Goal: Check status: Check status

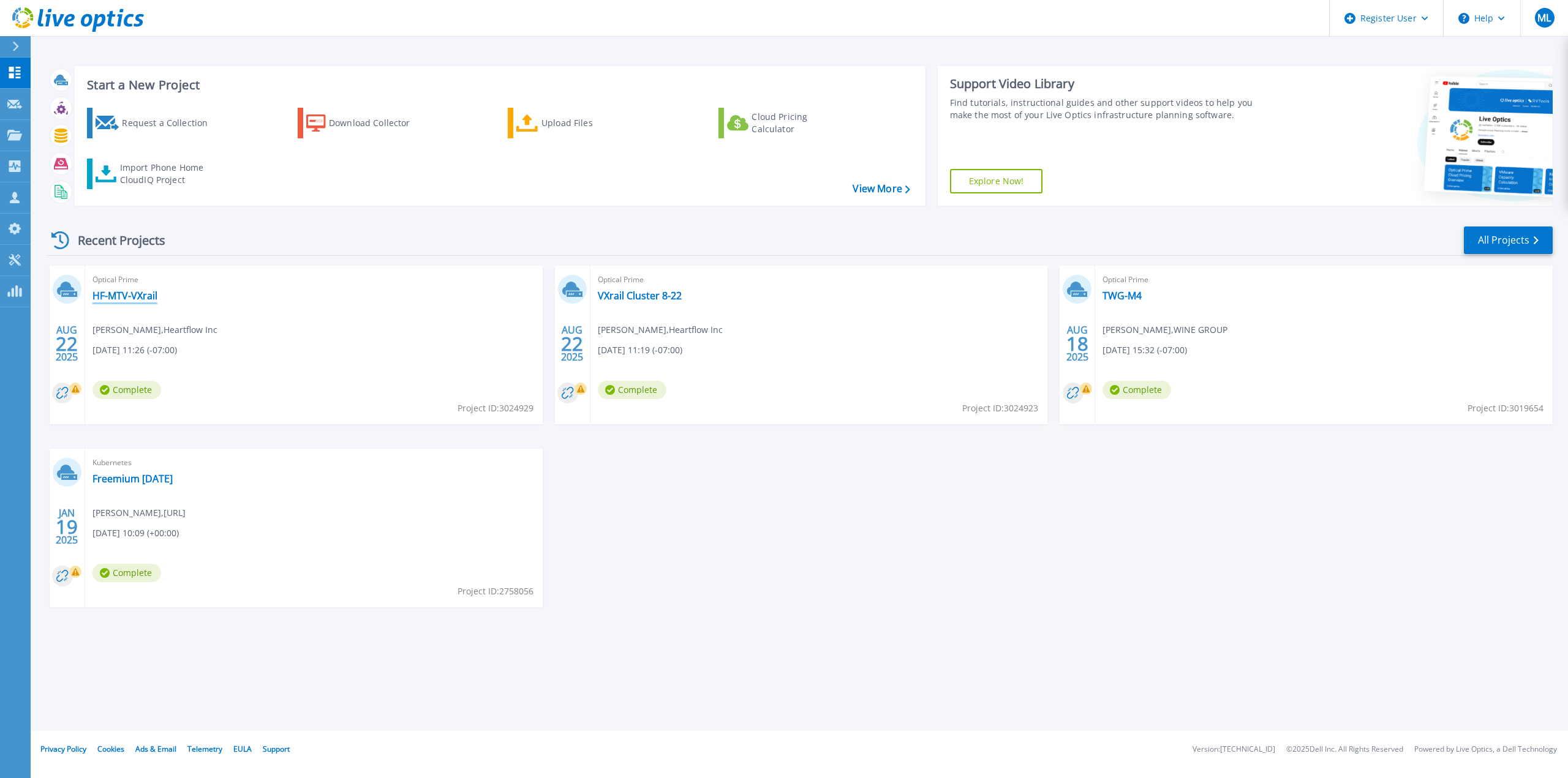
click at [156, 292] on link "HF-MTV-VXrail" at bounding box center [125, 296] width 65 height 12
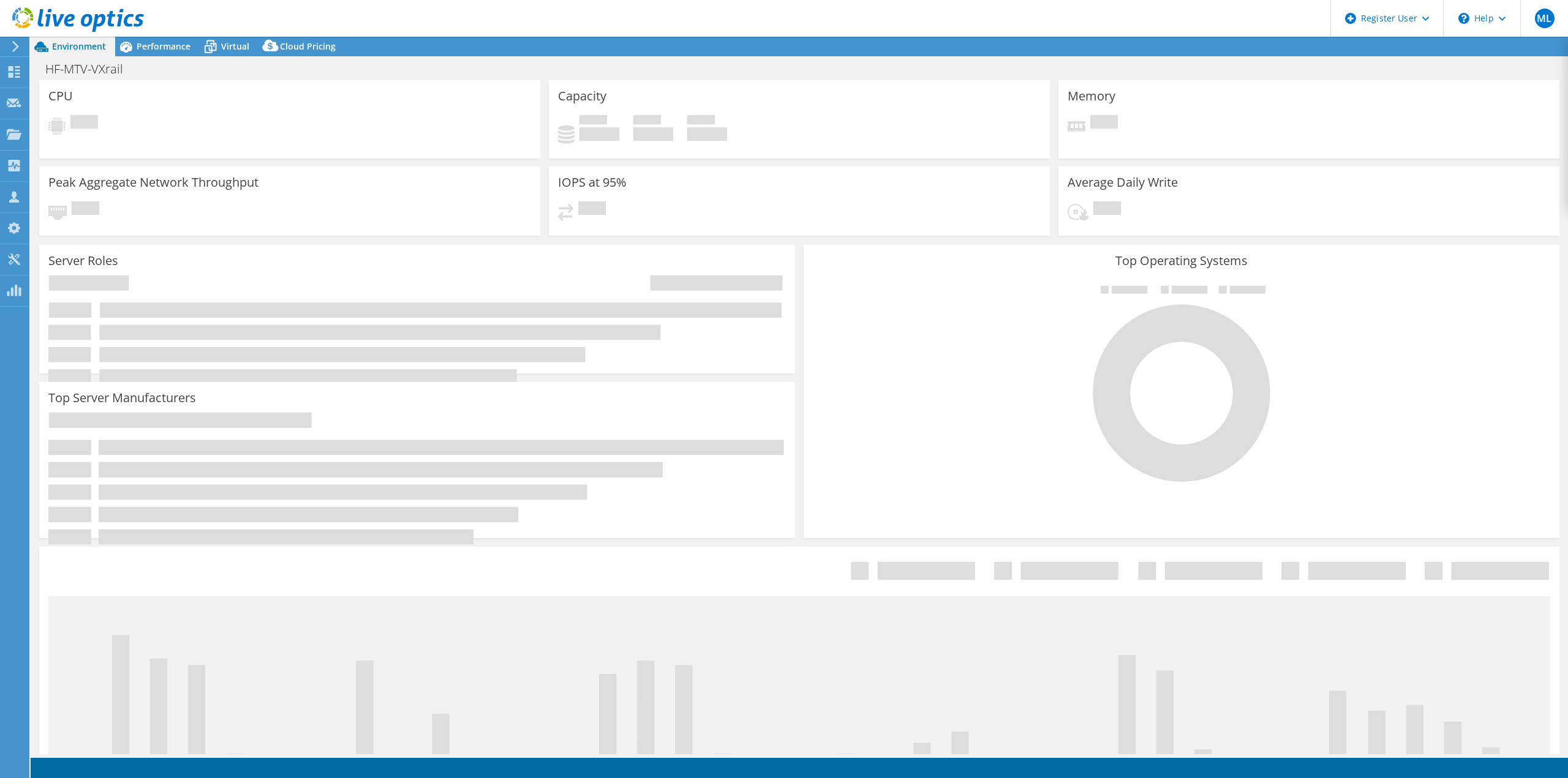
select select "USD"
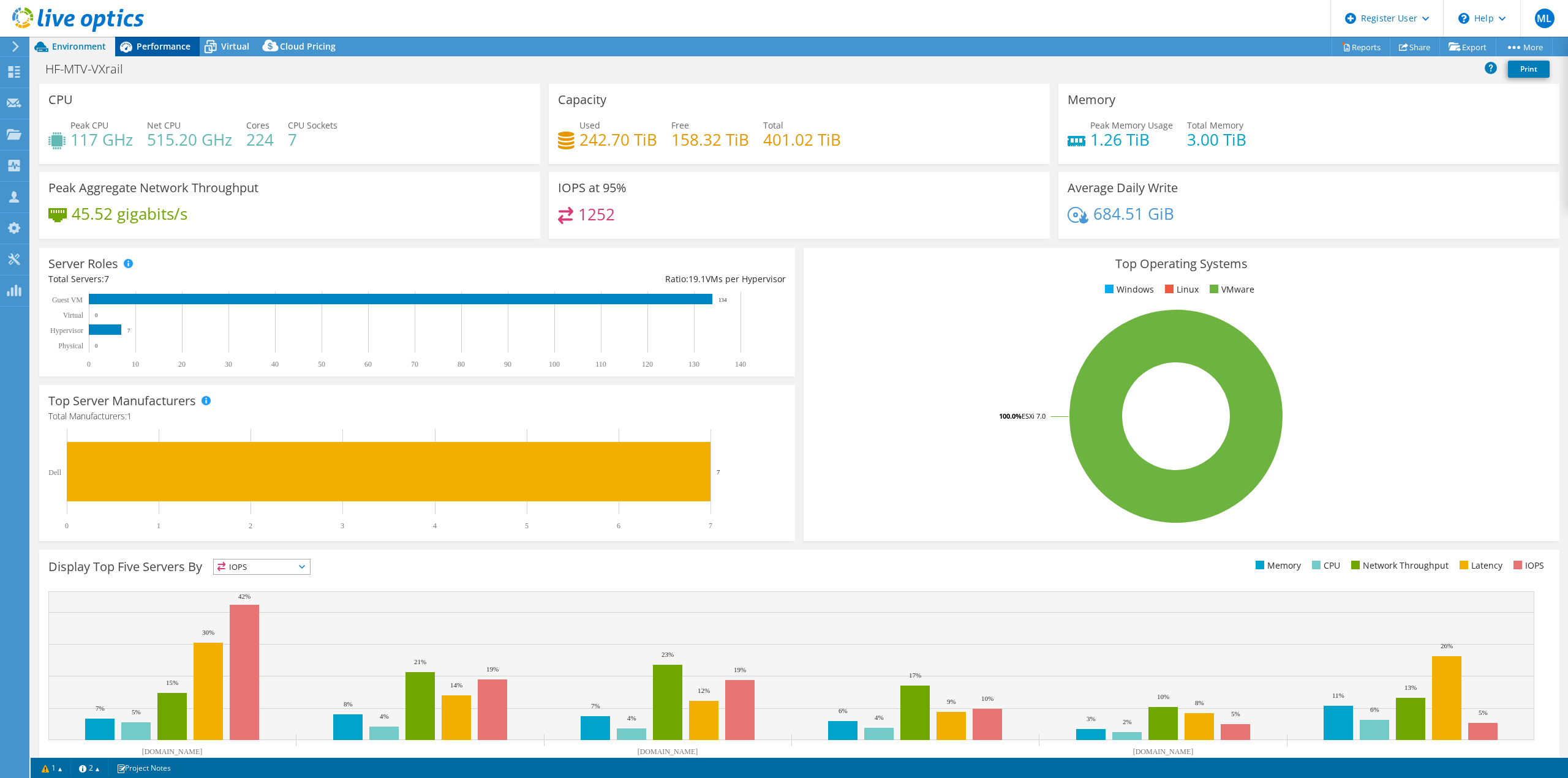
click at [186, 45] on span "Performance" at bounding box center [164, 46] width 54 height 12
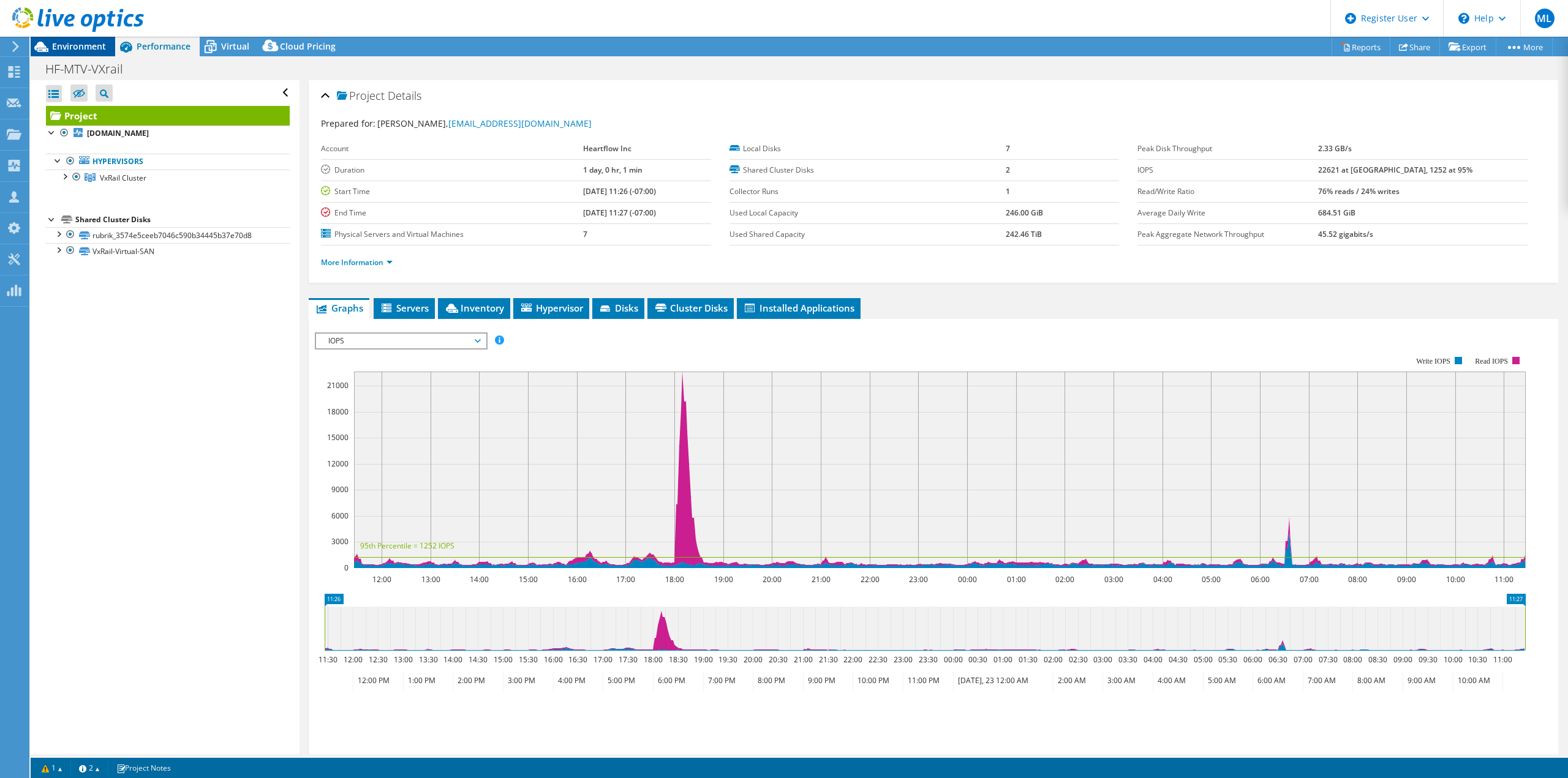
click at [75, 45] on span "Environment" at bounding box center [79, 46] width 54 height 12
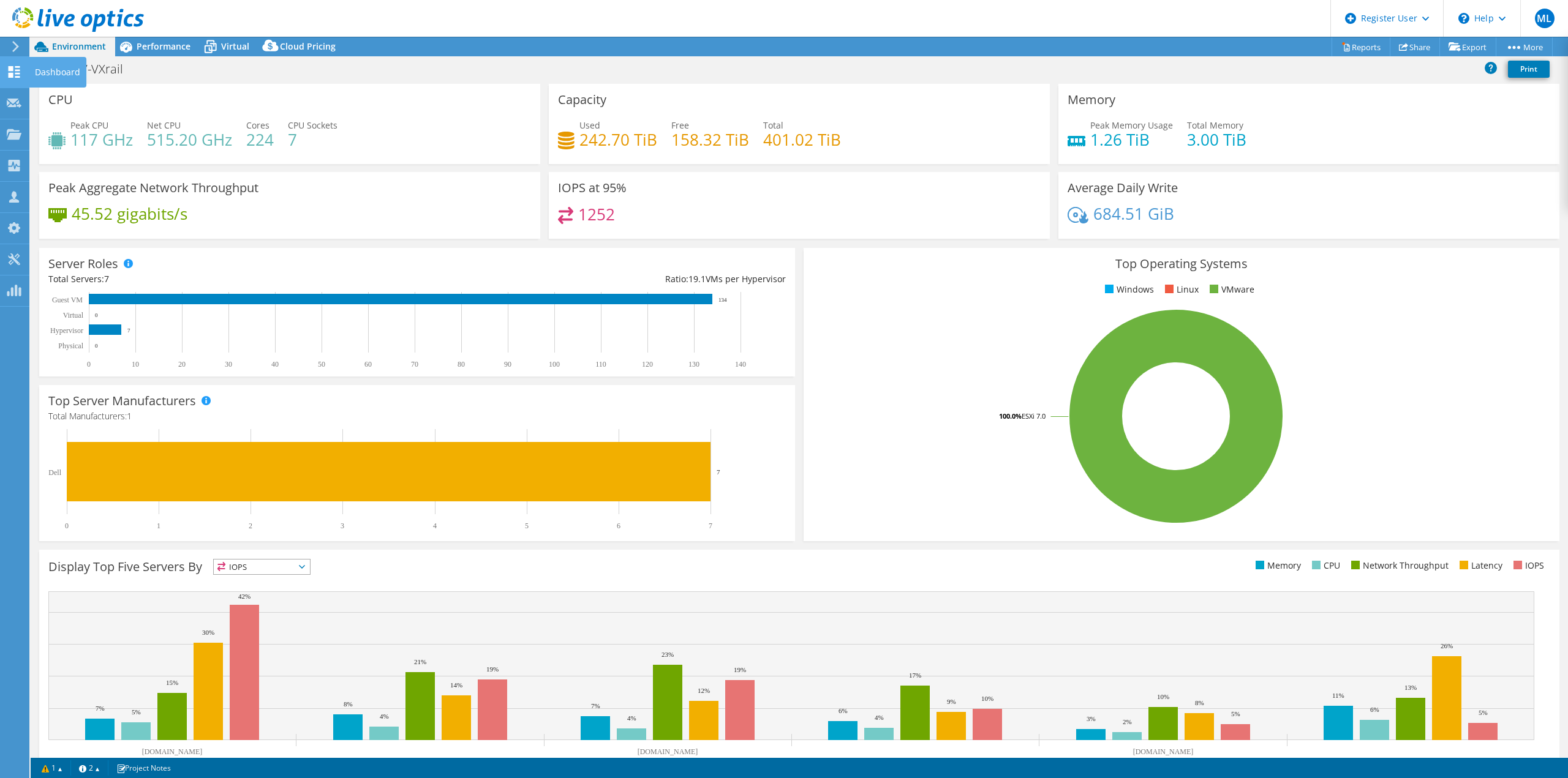
click at [15, 69] on use at bounding box center [14, 71] width 12 height 12
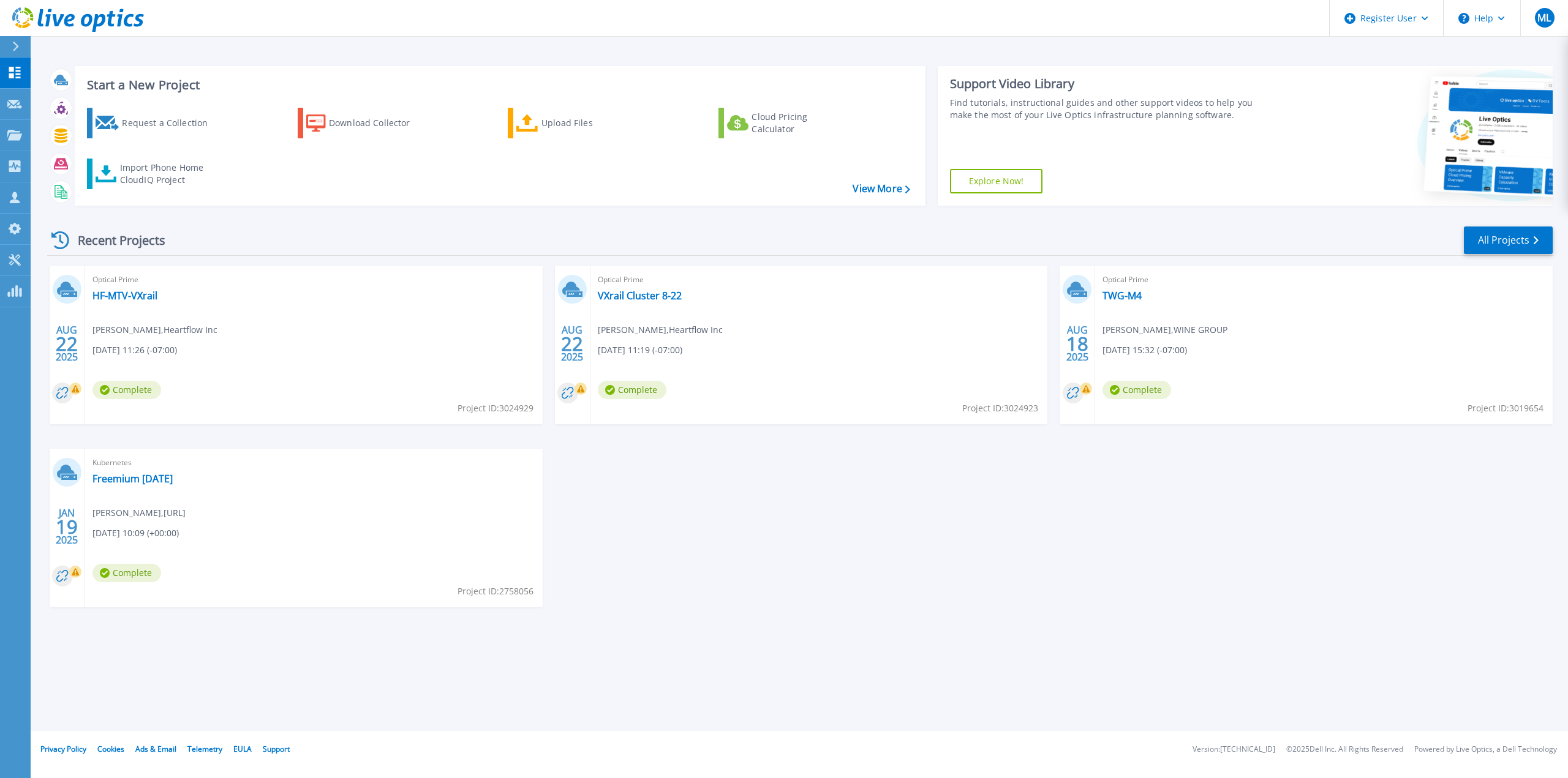
click at [71, 390] on rect at bounding box center [75, 389] width 12 height 12
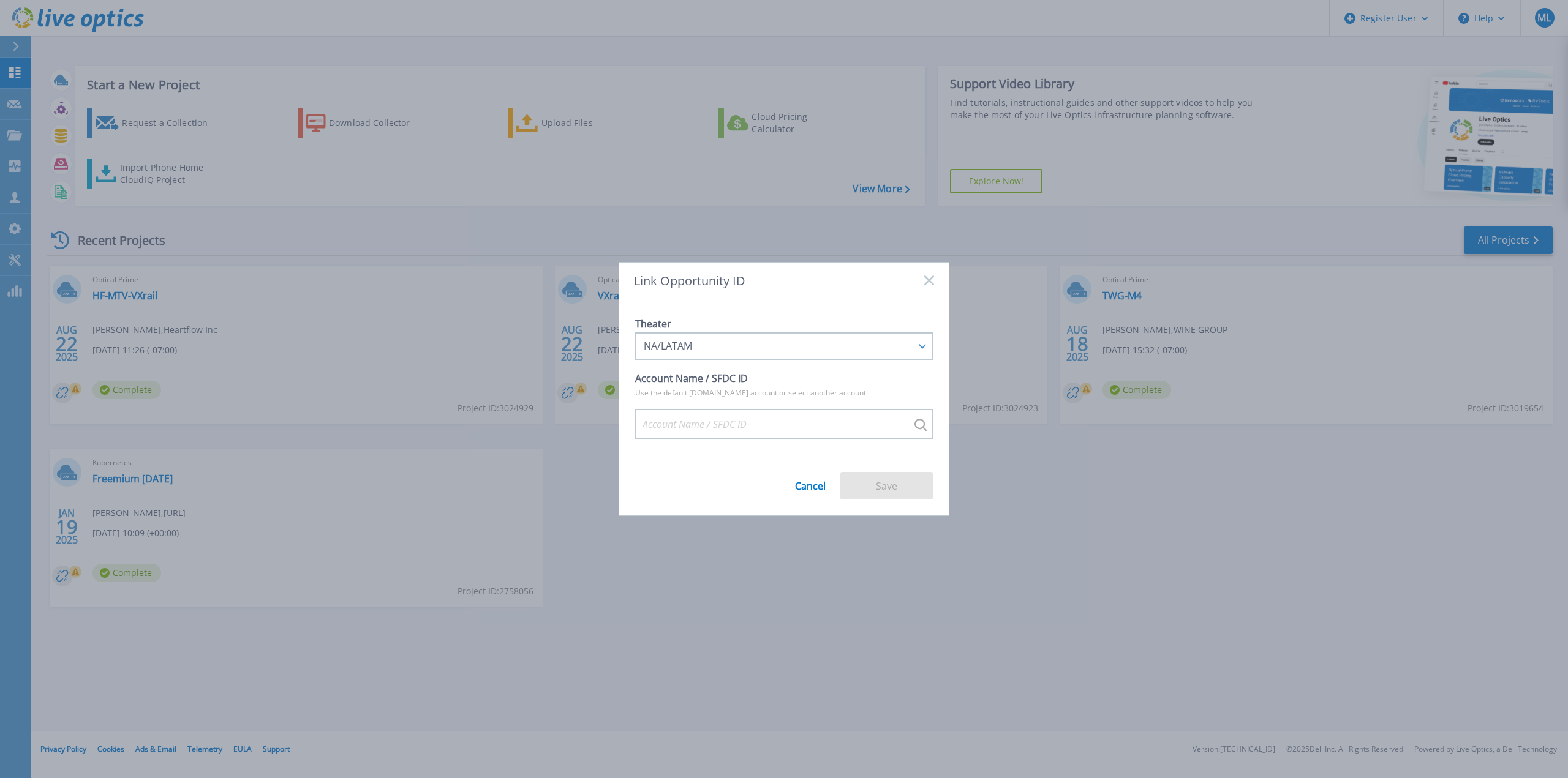
click at [931, 280] on rect at bounding box center [929, 280] width 10 height 10
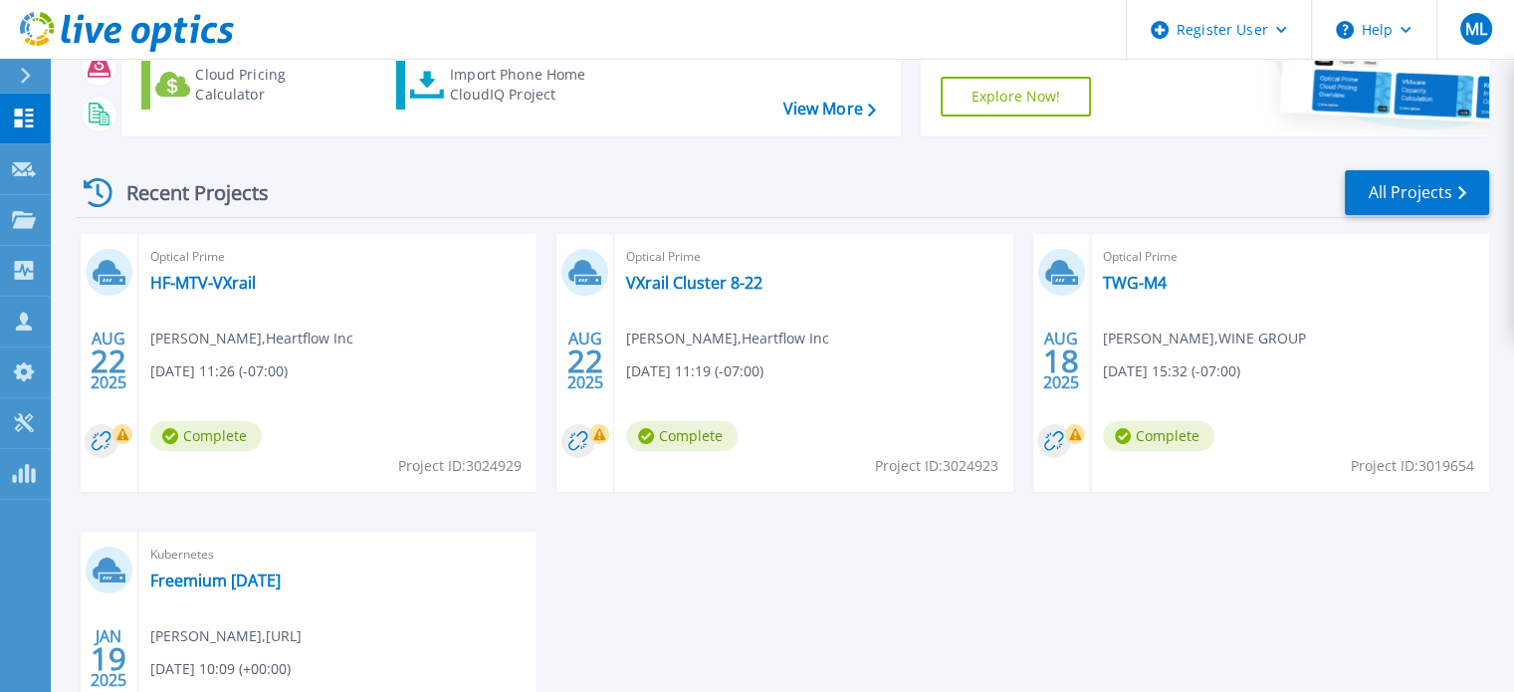
scroll to position [199, 0]
click at [178, 344] on span "Shane Hutchins , Heartflow Inc" at bounding box center [251, 337] width 203 height 22
click at [195, 290] on link "HF-MTV-VXrail" at bounding box center [203, 282] width 106 height 20
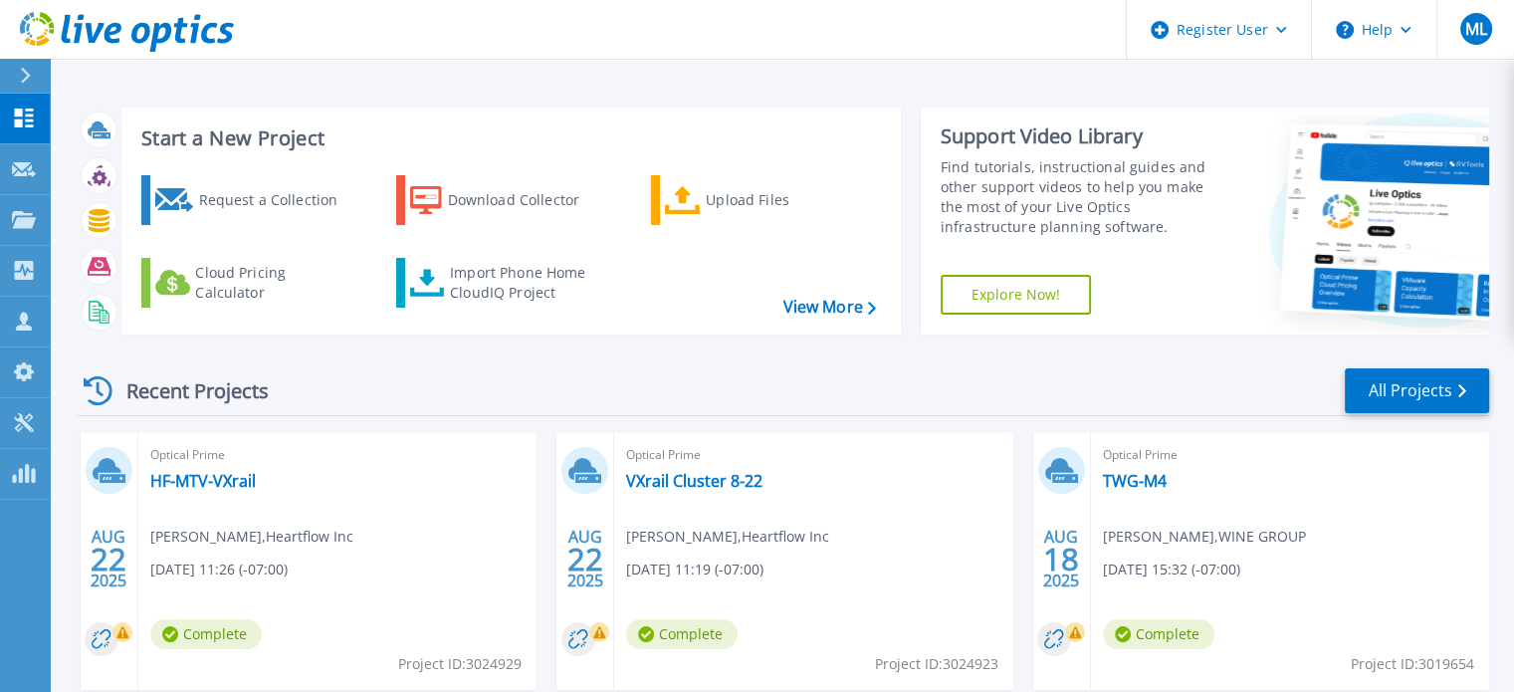
click at [614, 477] on div "Optical Prime VXrail Cluster 8-22 [PERSON_NAME] , Heartflow Inc [DATE] 11:19 (-…" at bounding box center [813, 561] width 398 height 258
click at [643, 477] on link "VXrail Cluster 8-22" at bounding box center [694, 481] width 136 height 20
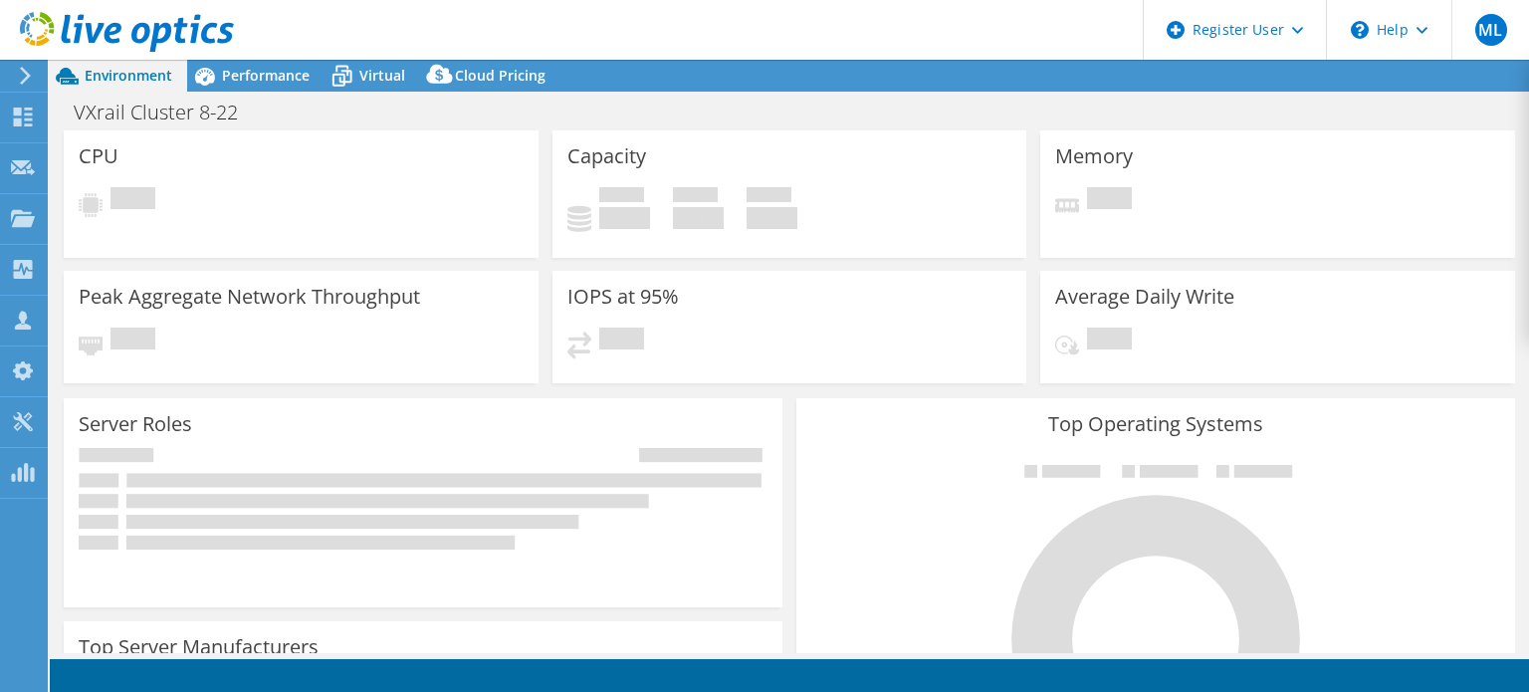
select select "USD"
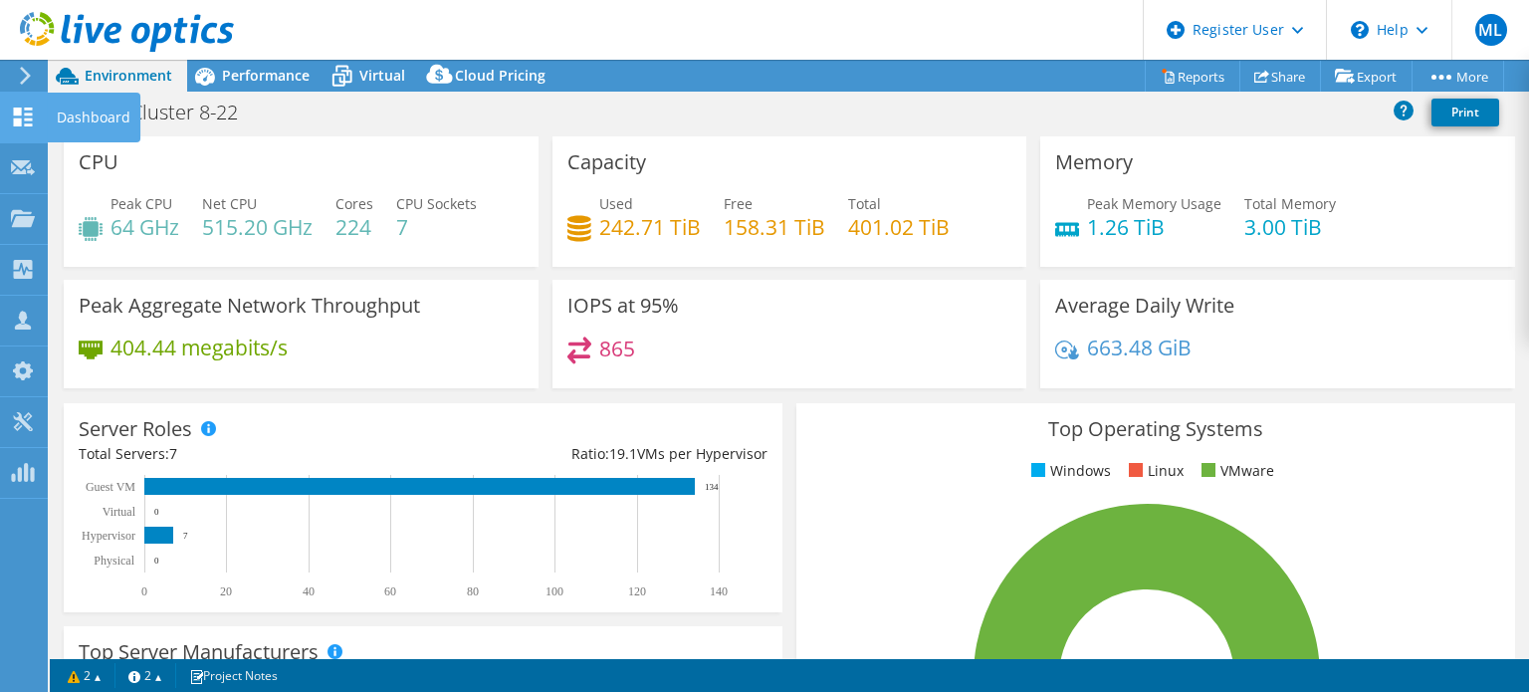
click at [22, 113] on icon at bounding box center [23, 116] width 24 height 19
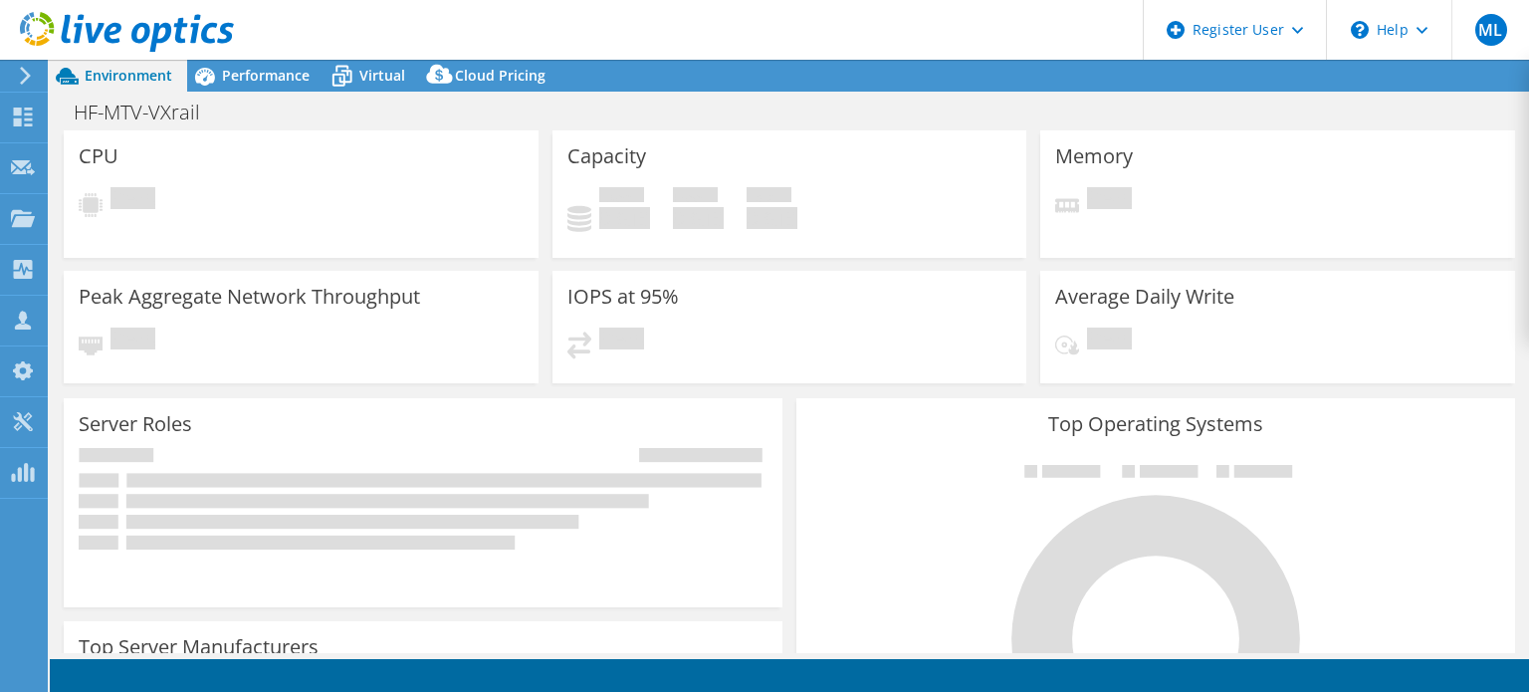
select select "USD"
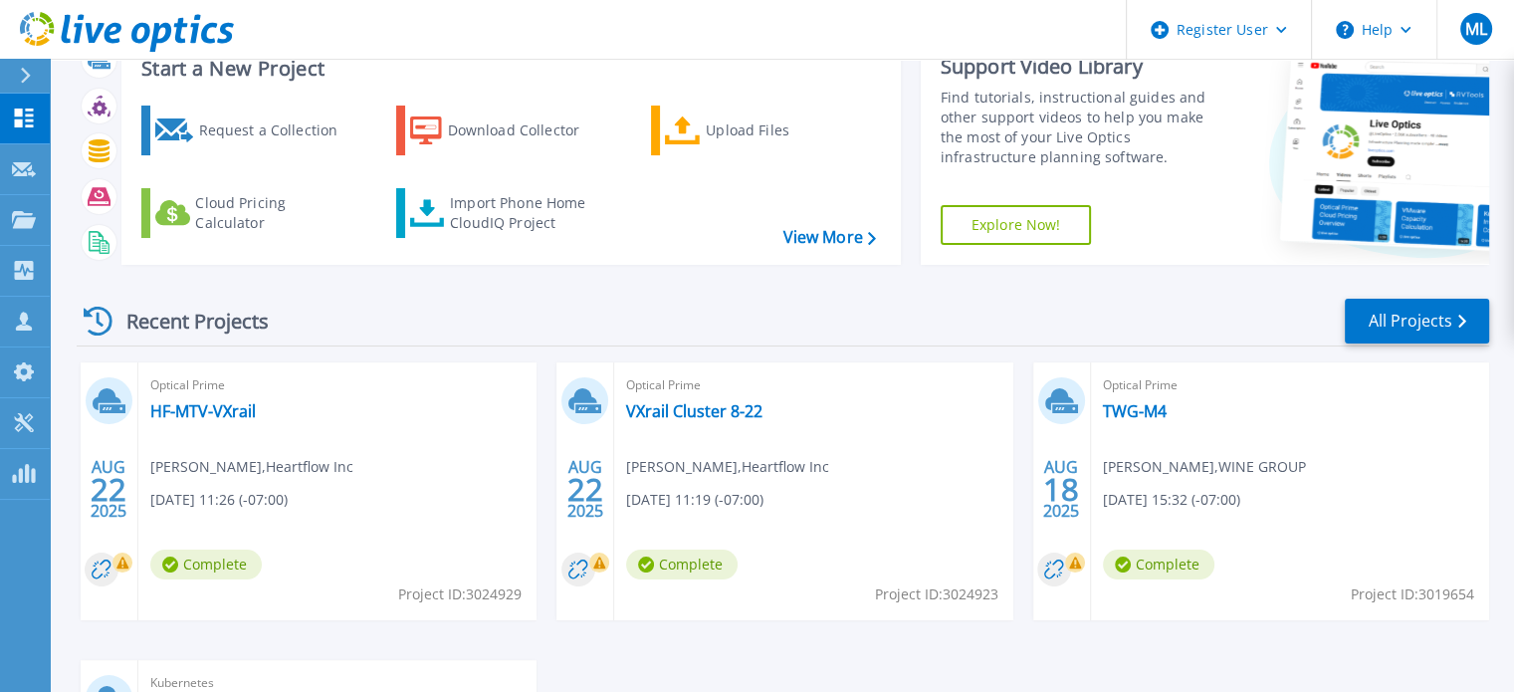
scroll to position [100, 0]
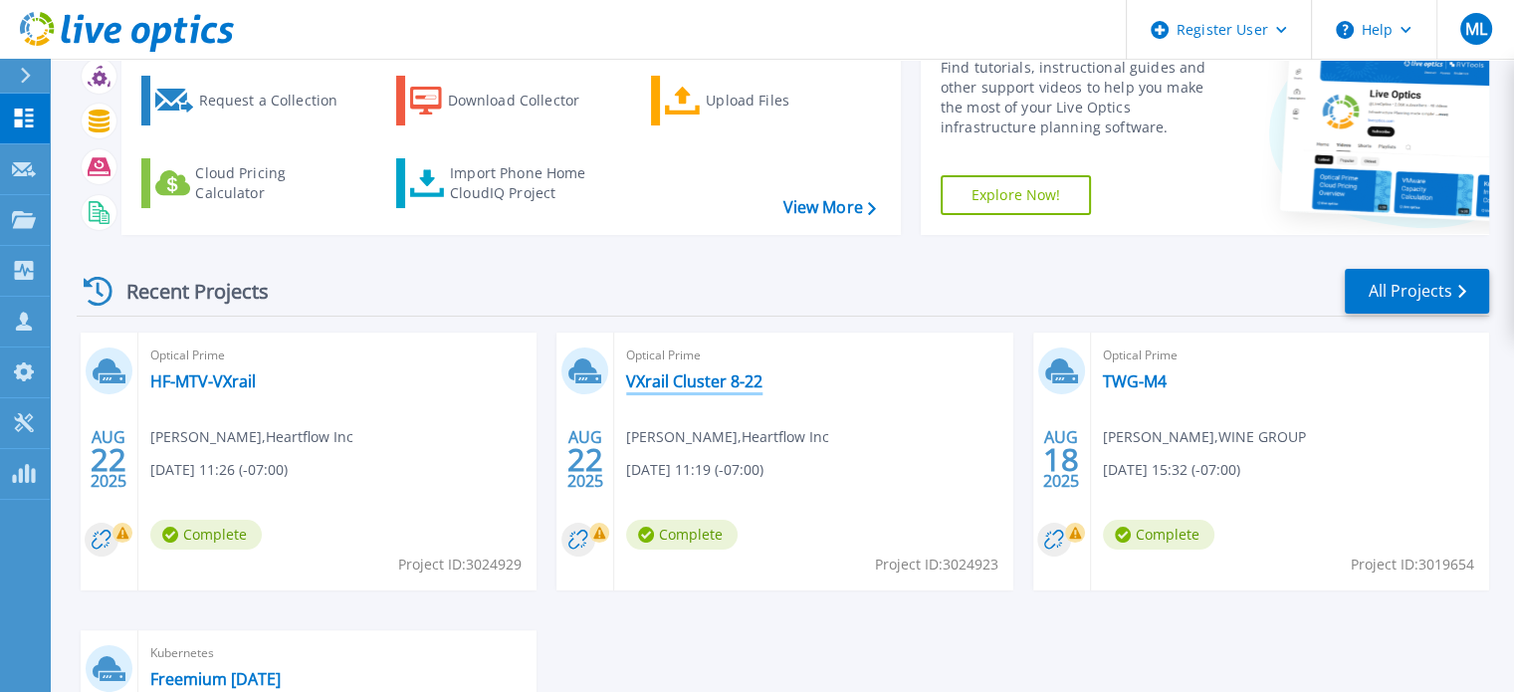
click at [679, 380] on link "VXrail Cluster 8-22" at bounding box center [694, 381] width 136 height 20
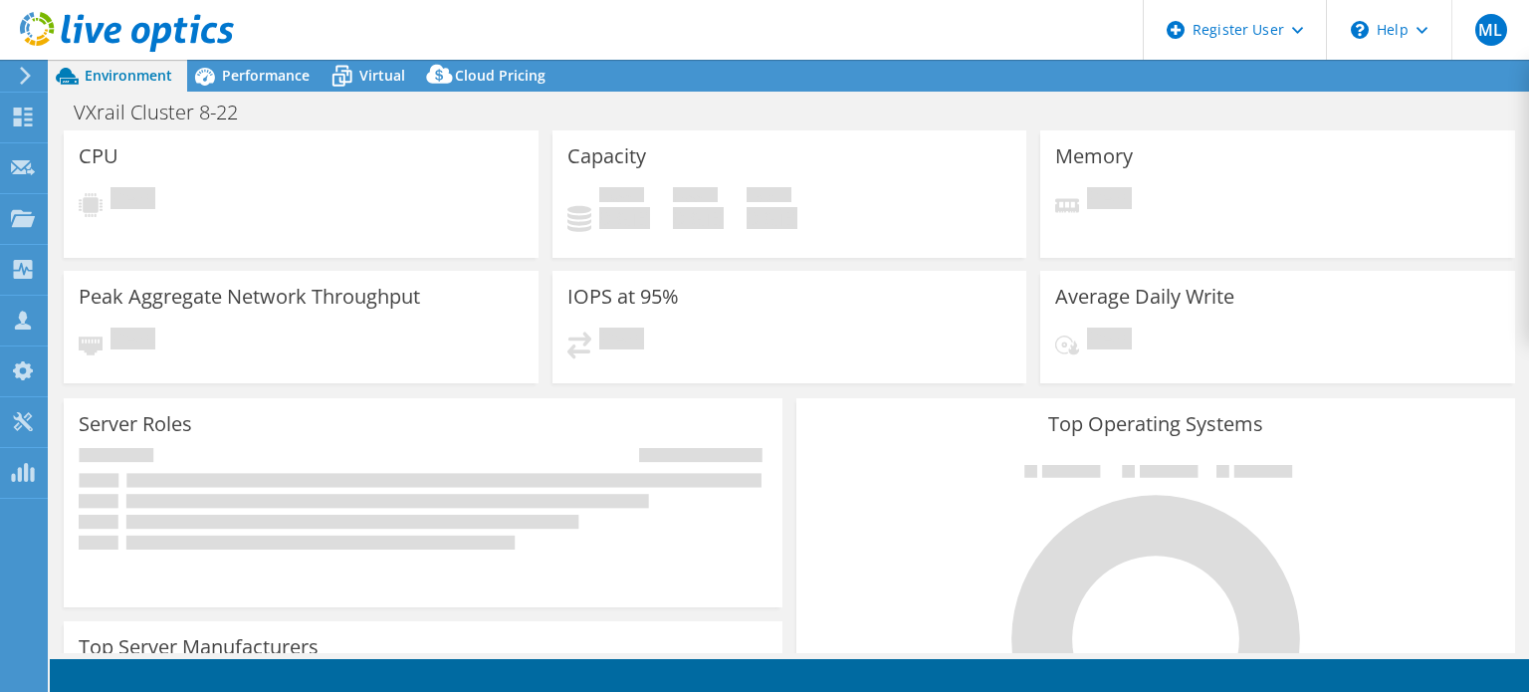
select select "USD"
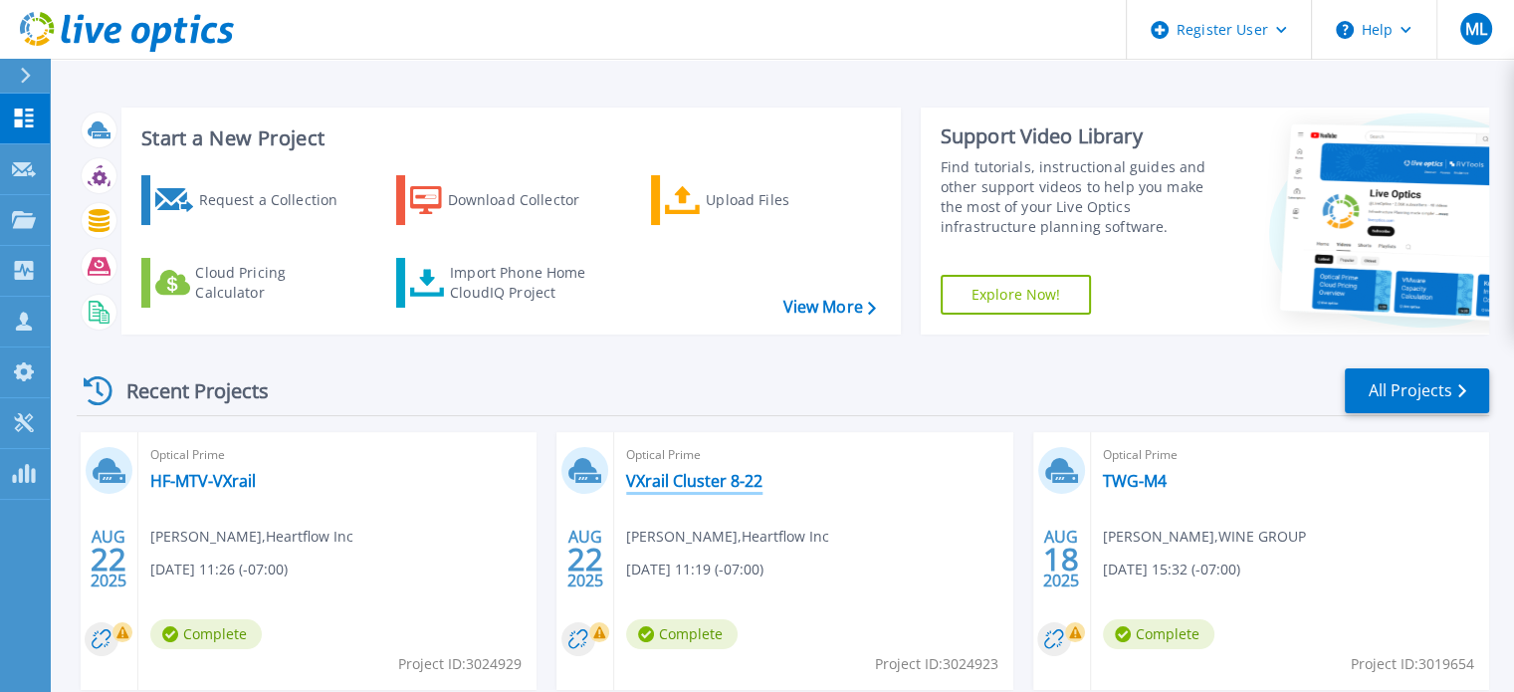
click at [641, 482] on link "VXrail Cluster 8-22" at bounding box center [694, 481] width 136 height 20
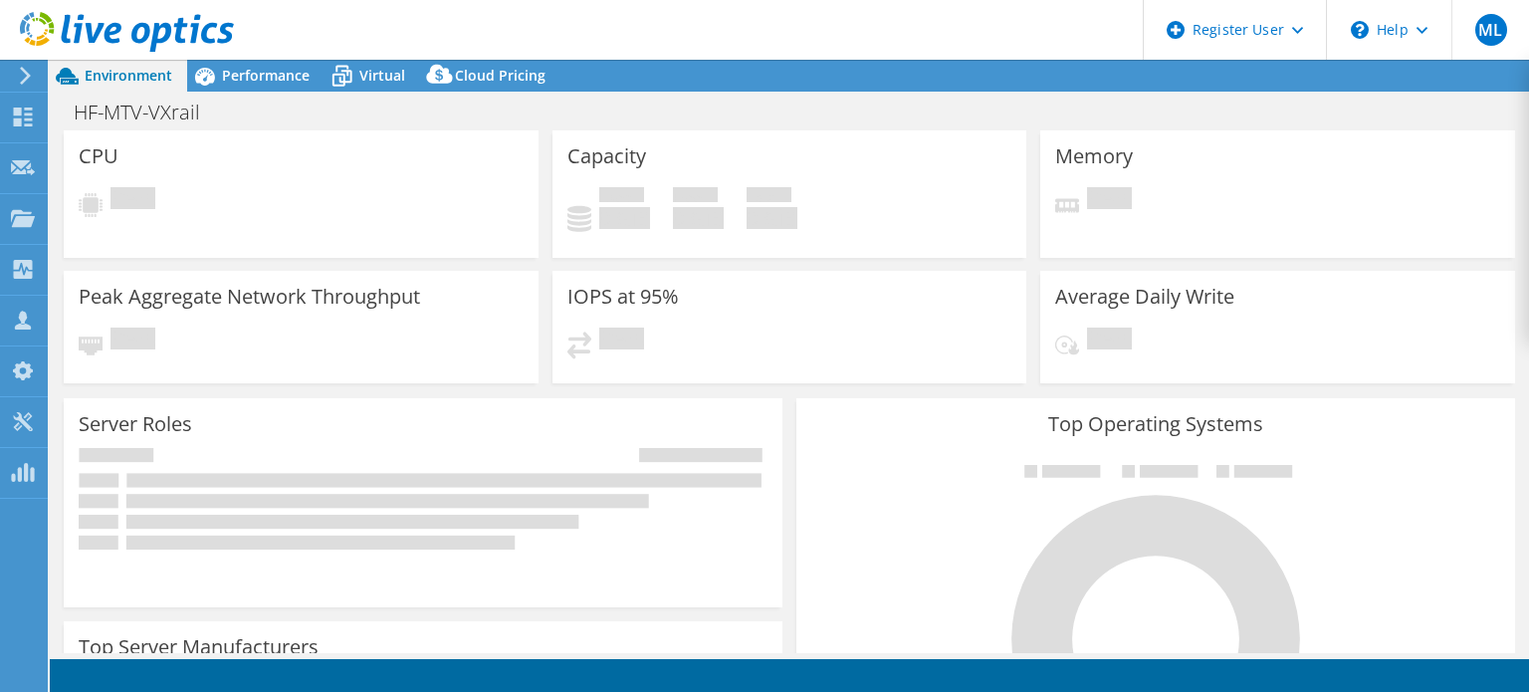
select select "USD"
